Goal: Task Accomplishment & Management: Complete application form

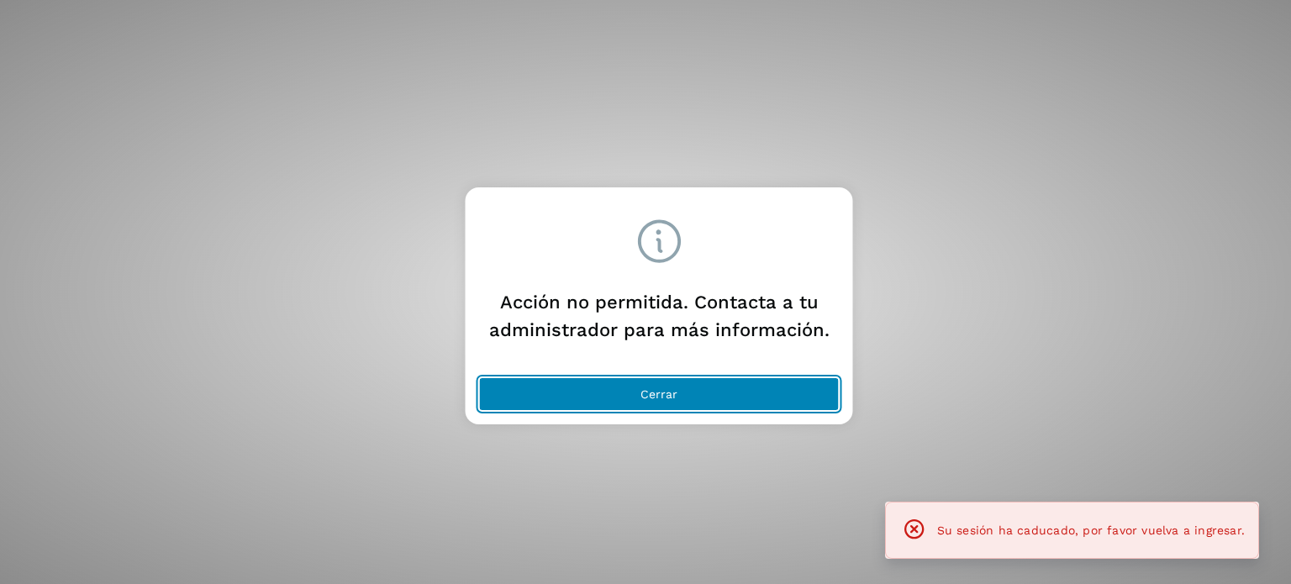
click at [631, 382] on button "Cerrar" at bounding box center [659, 394] width 361 height 34
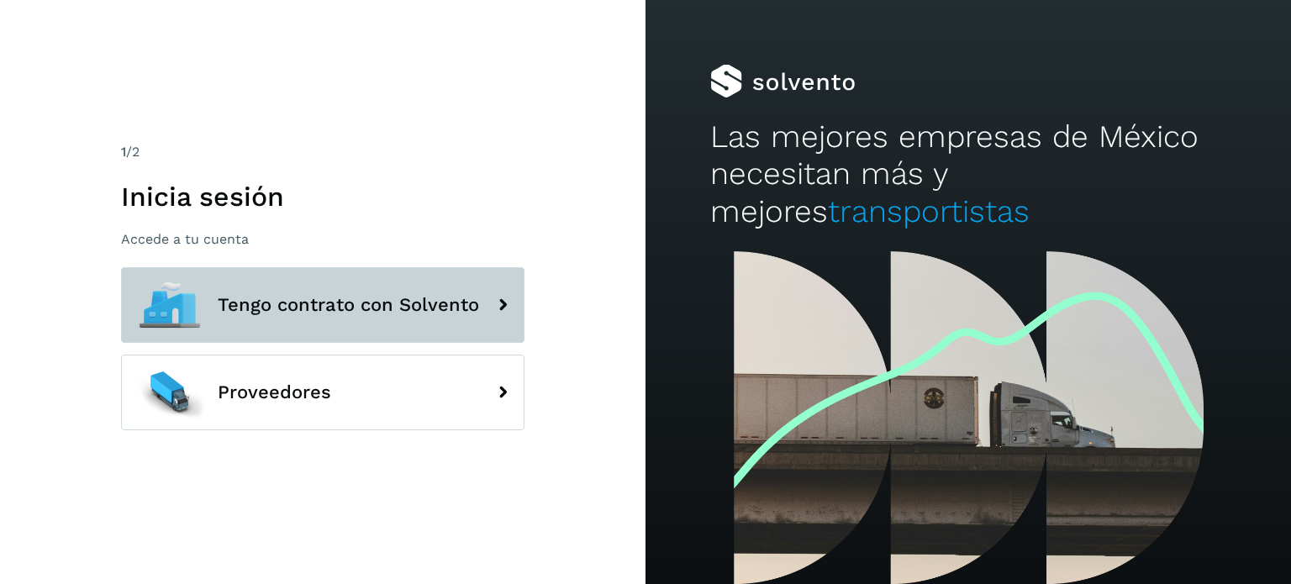
click at [343, 312] on span "Tengo contrato con Solvento" at bounding box center [348, 305] width 261 height 20
click at [311, 308] on span "Tengo contrato con Solvento" at bounding box center [348, 305] width 261 height 20
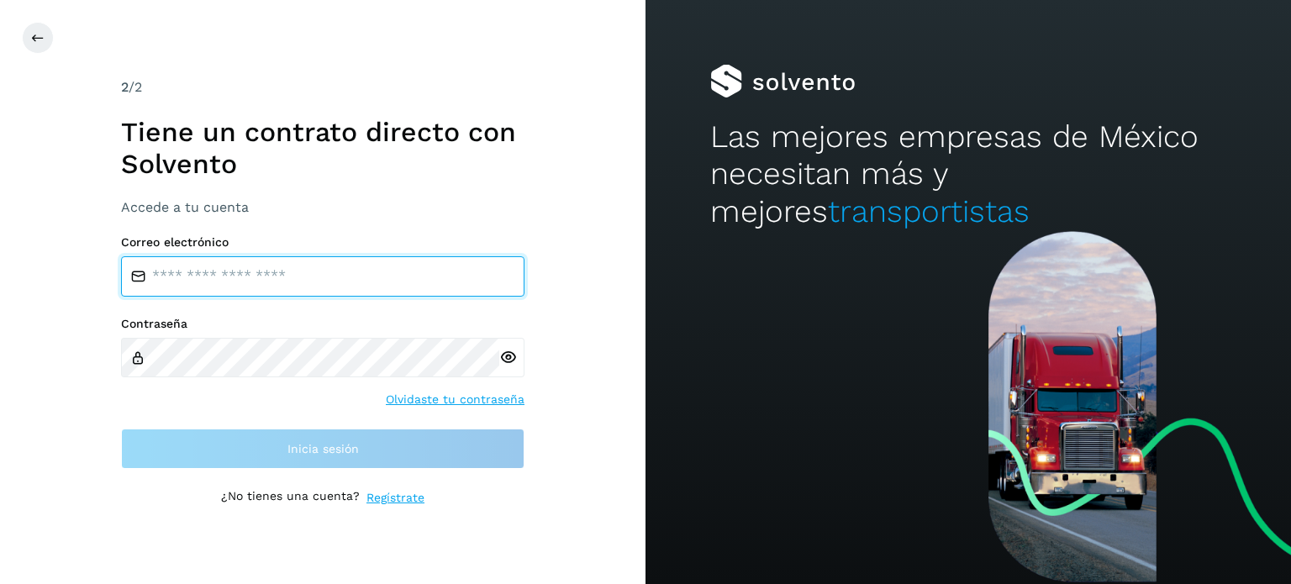
type input "**********"
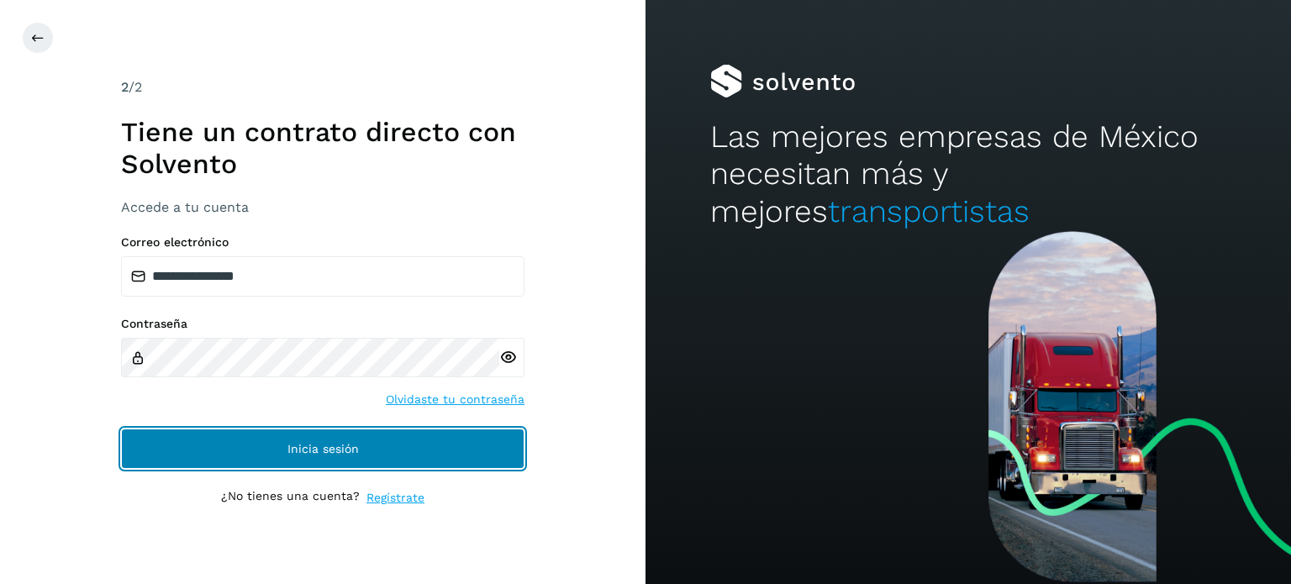
click at [293, 440] on button "Inicia sesión" at bounding box center [322, 449] width 403 height 40
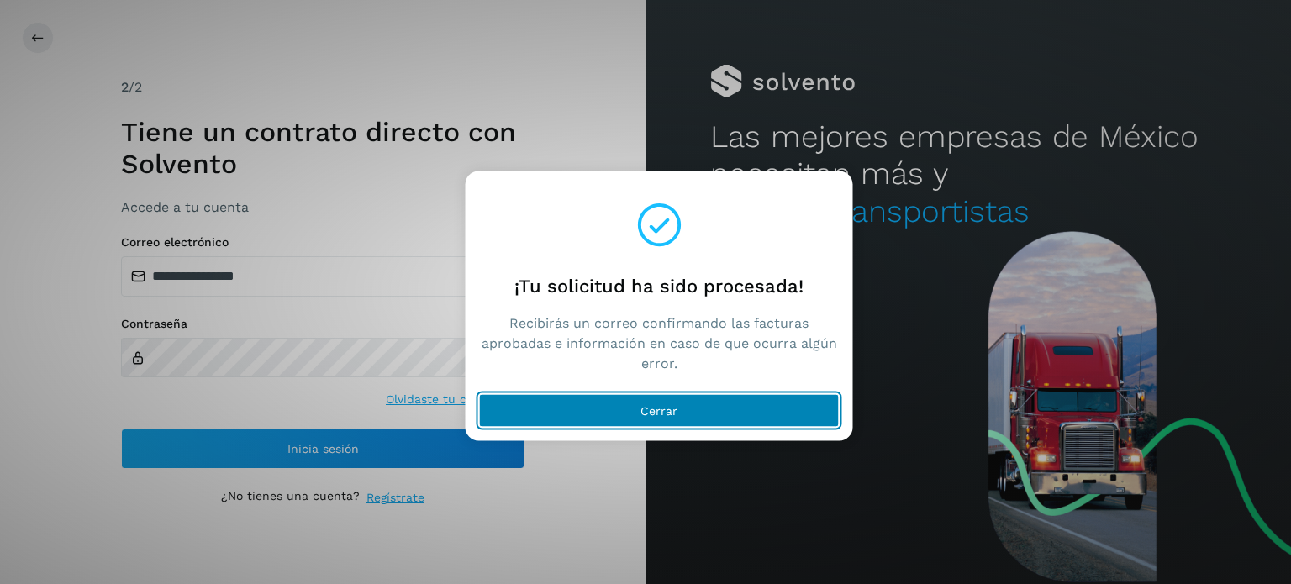
click at [531, 414] on button "Cerrar" at bounding box center [659, 410] width 361 height 34
